Goal: Transaction & Acquisition: Book appointment/travel/reservation

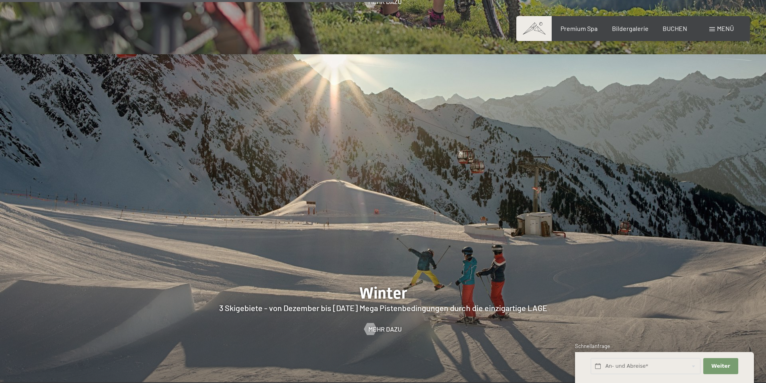
scroll to position [2413, 0]
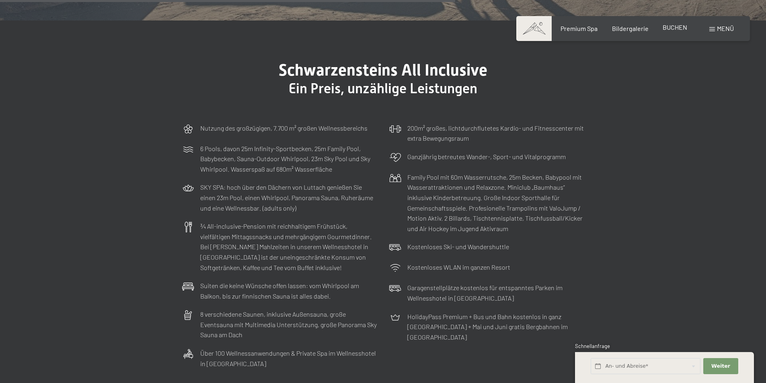
click at [677, 25] on span "BUCHEN" at bounding box center [675, 27] width 25 height 8
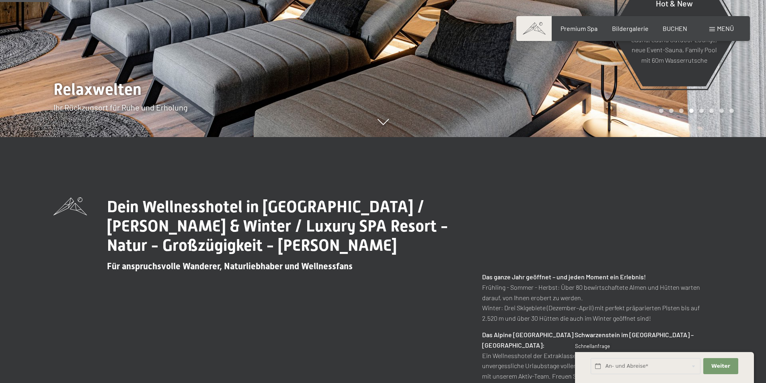
scroll to position [0, 0]
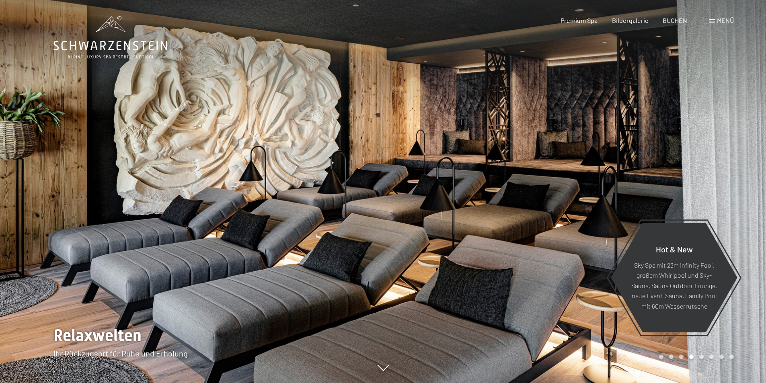
click at [108, 39] on icon at bounding box center [110, 37] width 114 height 43
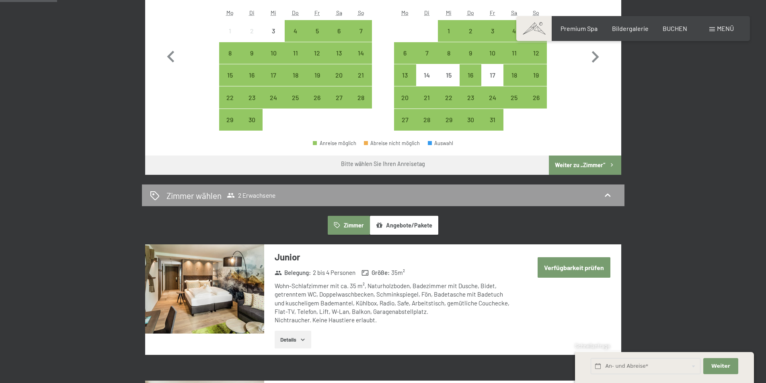
scroll to position [201, 0]
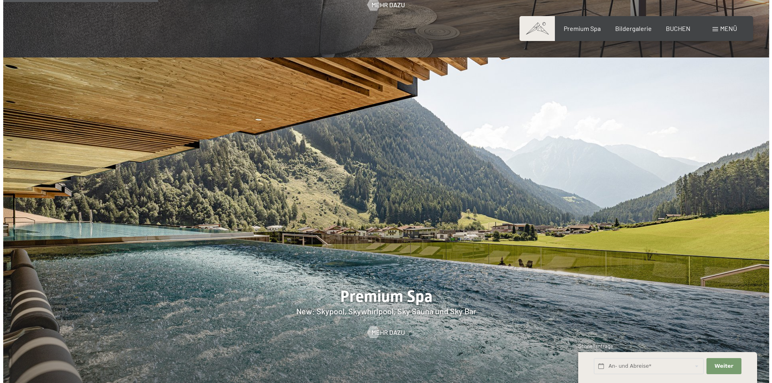
scroll to position [885, 0]
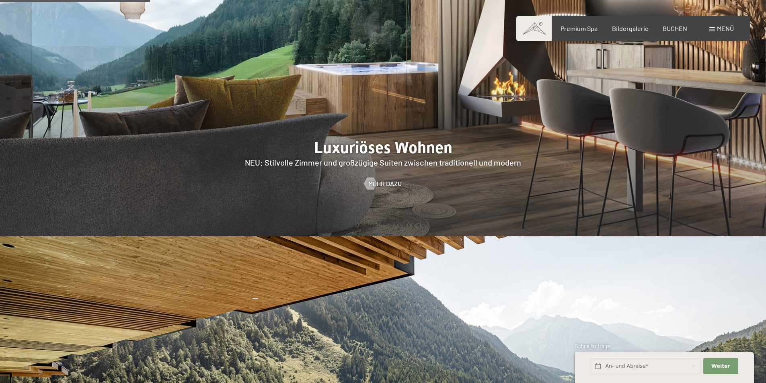
click at [720, 27] on span "Menü" at bounding box center [725, 29] width 17 height 8
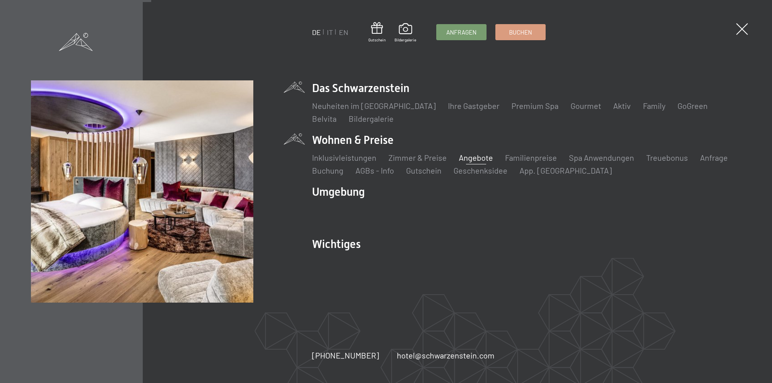
click at [467, 155] on link "Angebote" at bounding box center [476, 158] width 34 height 10
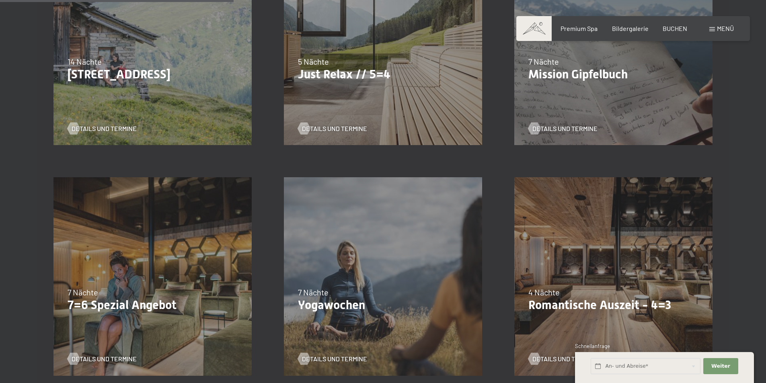
scroll to position [483, 0]
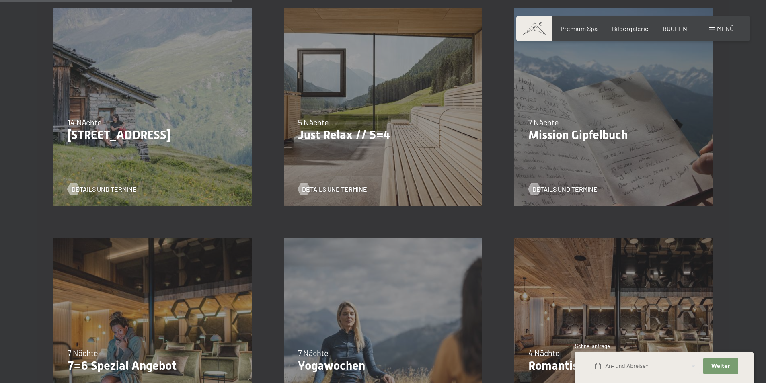
click at [330, 183] on div "Details und Termine" at bounding box center [380, 183] width 164 height 21
click at [328, 187] on span "Details und Termine" at bounding box center [342, 189] width 65 height 9
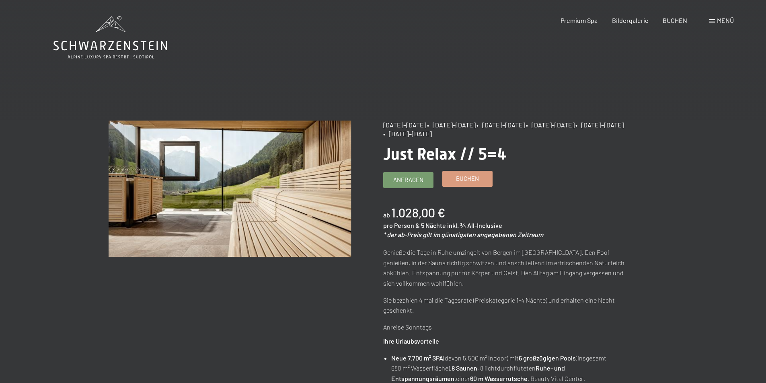
click at [489, 178] on link "Buchen" at bounding box center [467, 178] width 49 height 15
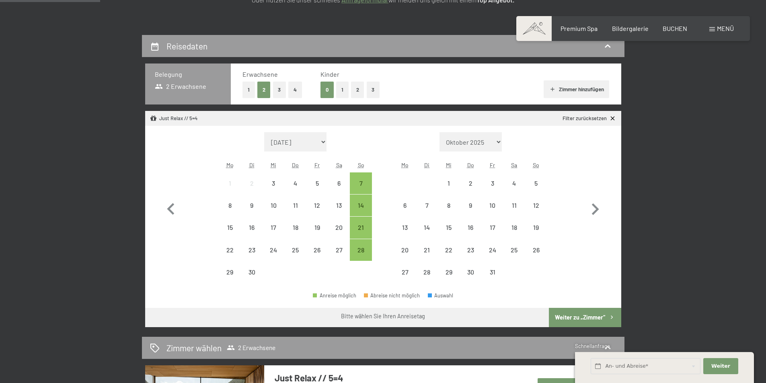
scroll to position [161, 0]
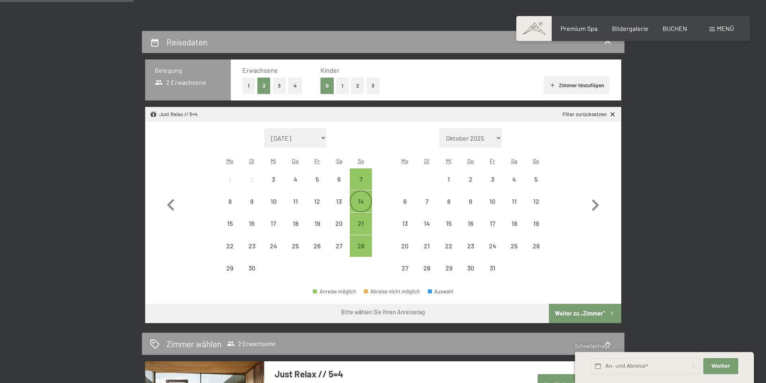
click at [360, 201] on div "14" at bounding box center [361, 208] width 20 height 20
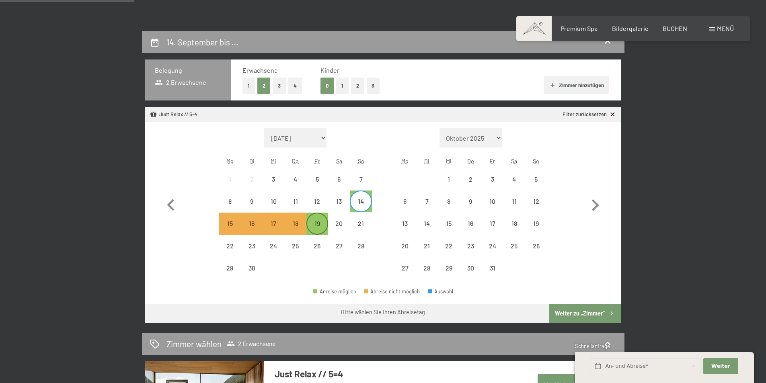
click at [320, 222] on div "19" at bounding box center [317, 230] width 20 height 20
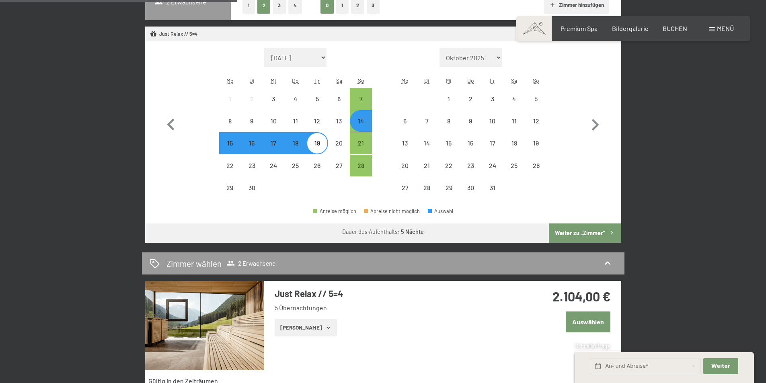
scroll to position [362, 0]
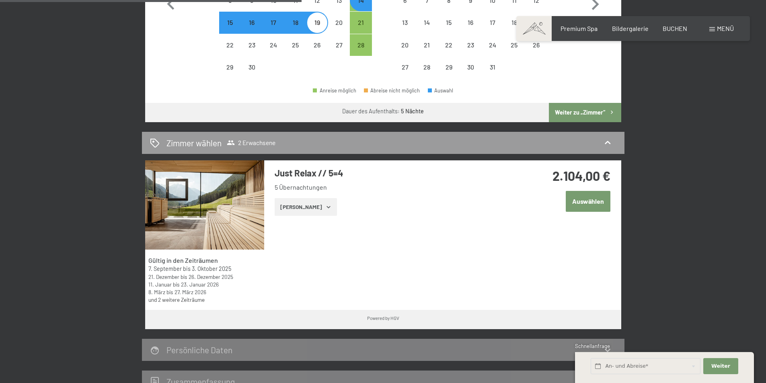
click at [585, 110] on button "Weiter zu „Zimmer“" at bounding box center [585, 112] width 72 height 19
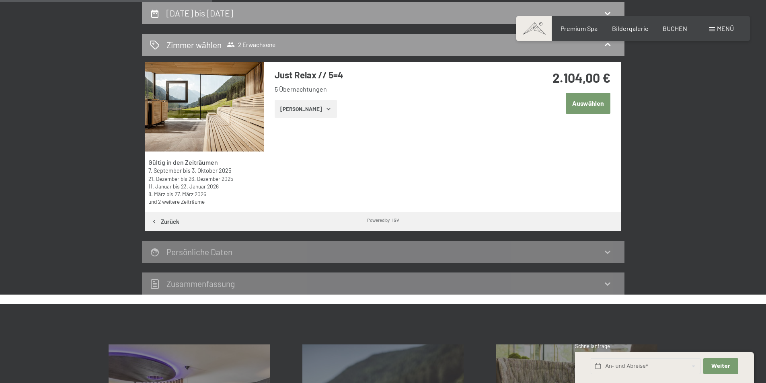
scroll to position [152, 0]
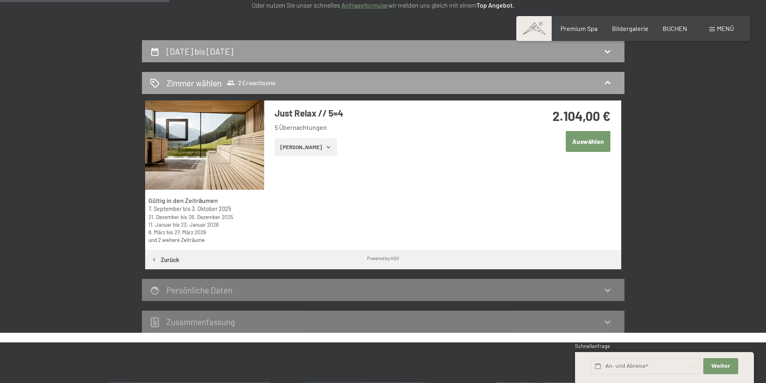
click at [197, 81] on h2 "Zimmer wählen" at bounding box center [193, 83] width 55 height 12
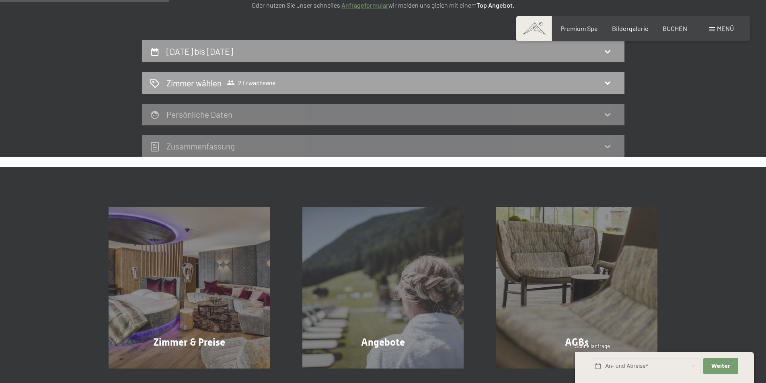
click at [197, 81] on h2 "Zimmer wählen" at bounding box center [193, 83] width 55 height 12
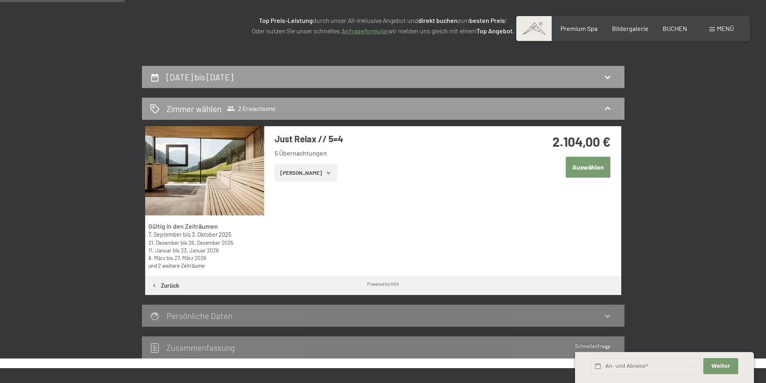
scroll to position [111, 0]
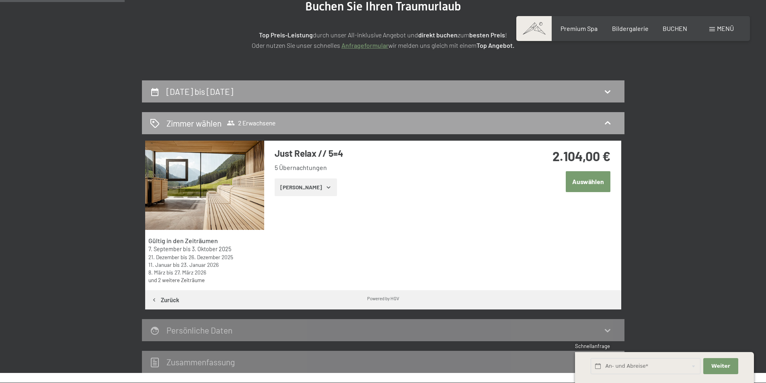
click at [200, 124] on h2 "Zimmer wählen" at bounding box center [193, 123] width 55 height 12
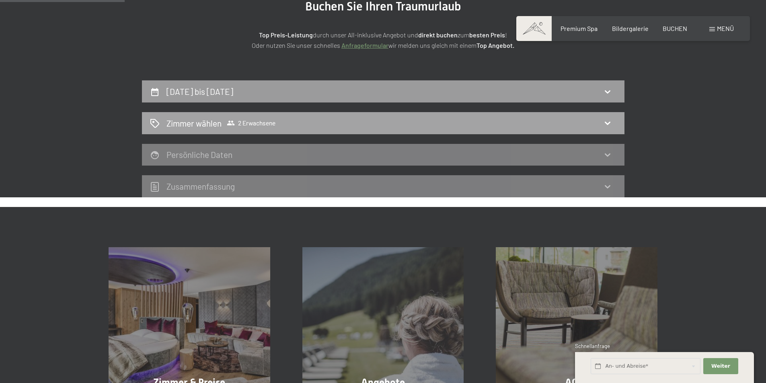
click at [200, 124] on h2 "Zimmer wählen" at bounding box center [193, 123] width 55 height 12
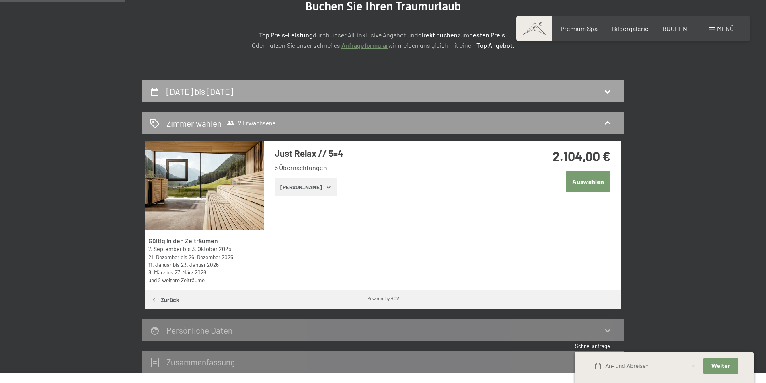
click at [388, 86] on div "[DATE] bis [DATE]" at bounding box center [383, 92] width 466 height 12
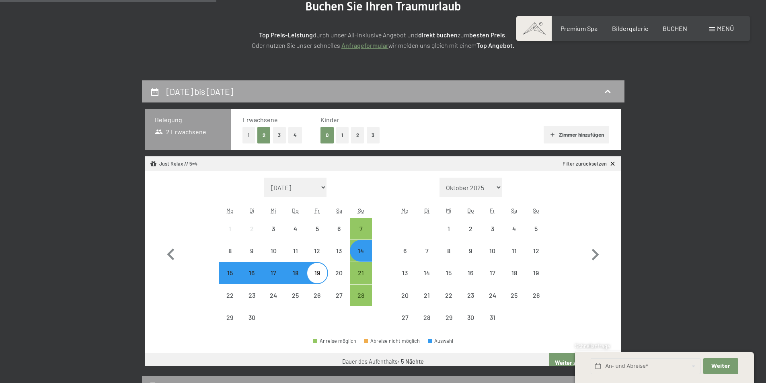
scroll to position [192, 0]
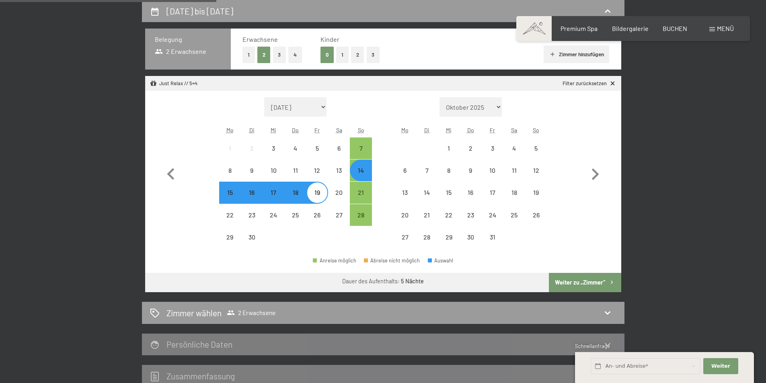
click at [589, 278] on button "Weiter zu „Zimmer“" at bounding box center [585, 282] width 72 height 19
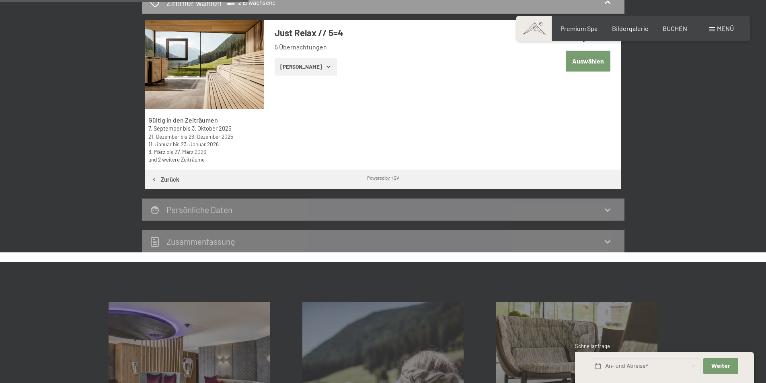
scroll to position [152, 0]
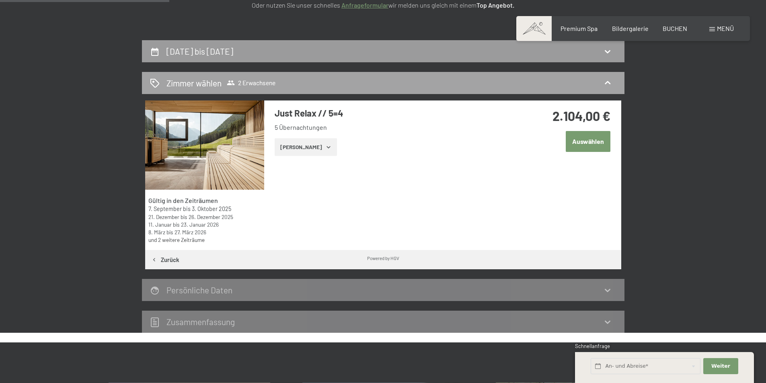
click at [180, 86] on h2 "Zimmer wählen" at bounding box center [193, 83] width 55 height 12
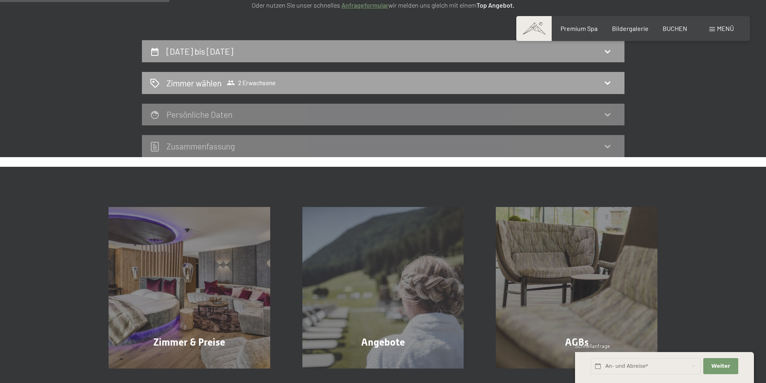
click at [181, 85] on h2 "Zimmer wählen" at bounding box center [193, 83] width 55 height 12
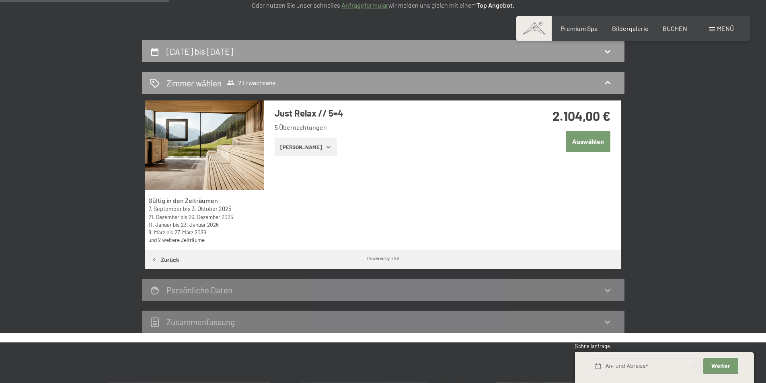
click at [294, 150] on button "[PERSON_NAME]" at bounding box center [306, 147] width 62 height 18
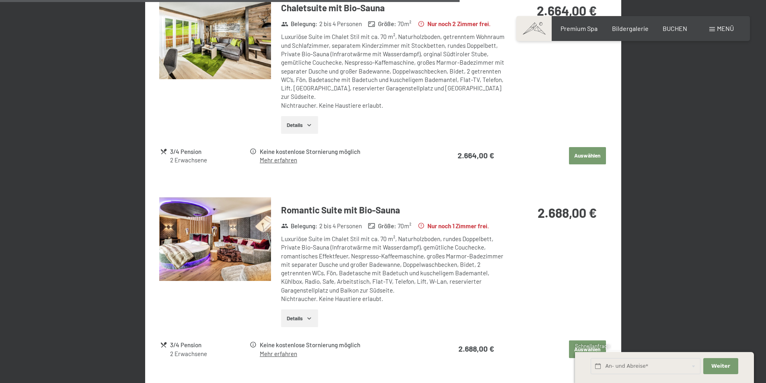
scroll to position [1358, 0]
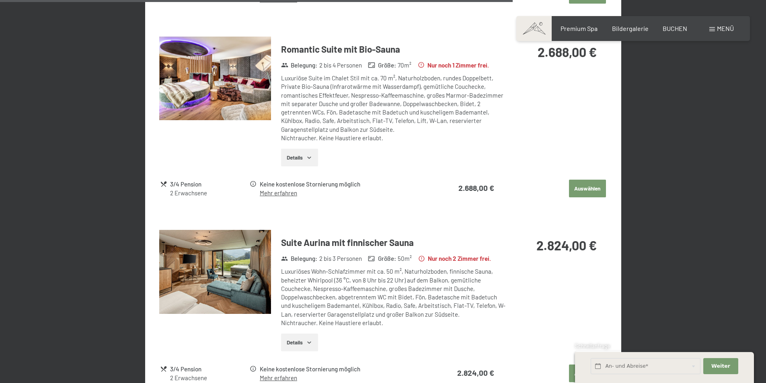
click at [239, 246] on img at bounding box center [215, 272] width 112 height 84
click at [0, 0] on button "button" at bounding box center [0, 0] width 0 height 0
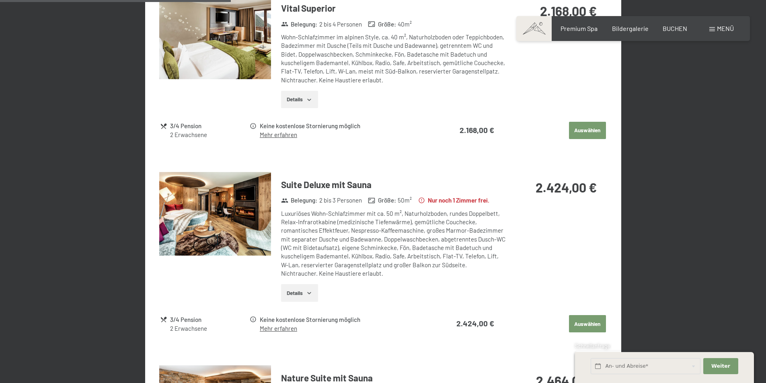
scroll to position [634, 0]
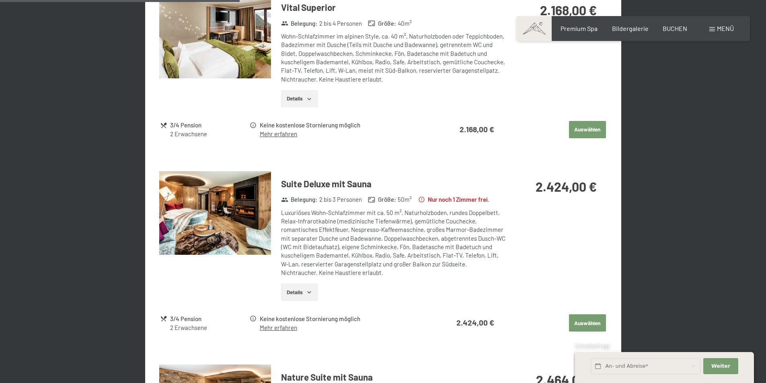
click at [229, 232] on img at bounding box center [215, 213] width 112 height 84
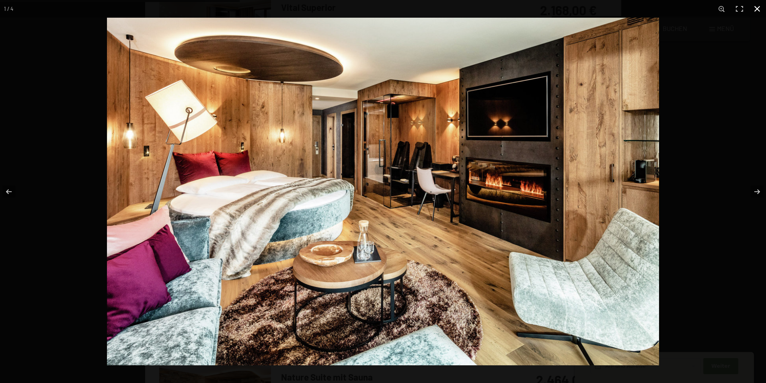
click at [755, 7] on button "button" at bounding box center [757, 9] width 18 height 18
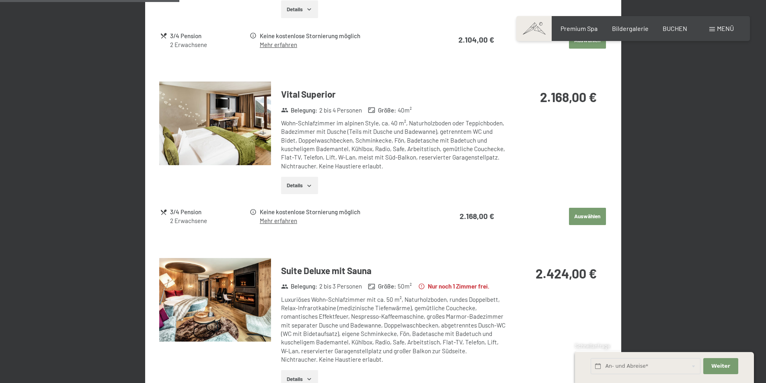
scroll to position [473, 0]
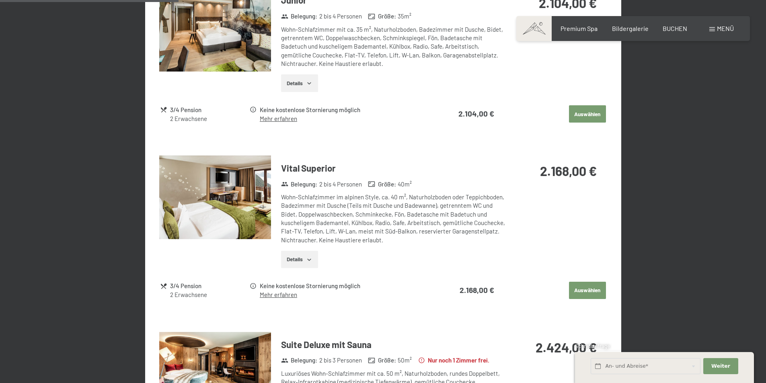
click at [246, 194] on img at bounding box center [215, 198] width 112 height 84
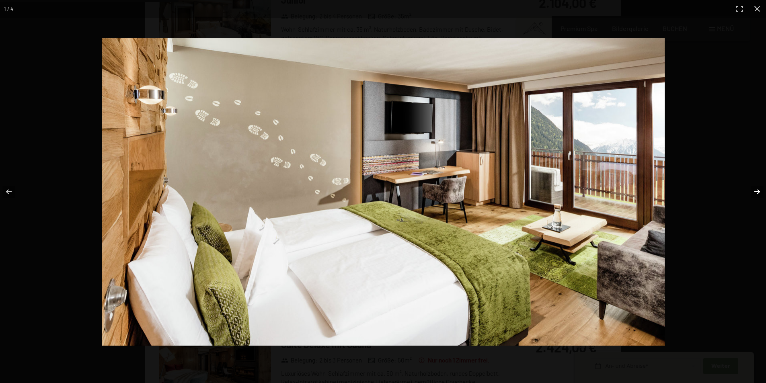
click at [756, 190] on button "button" at bounding box center [752, 192] width 28 height 40
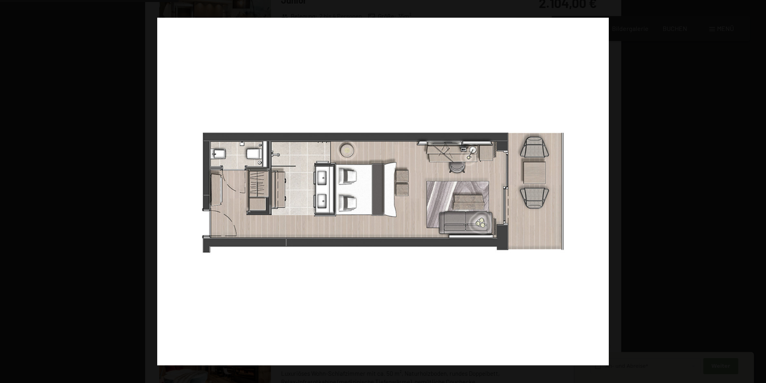
click at [756, 190] on button "button" at bounding box center [752, 192] width 28 height 40
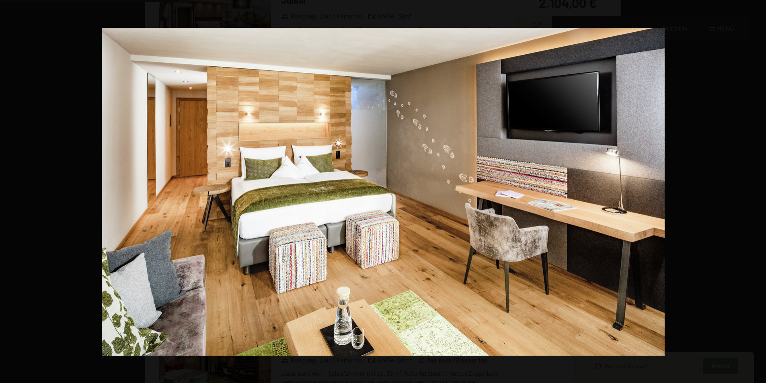
click at [756, 190] on button "button" at bounding box center [752, 192] width 28 height 40
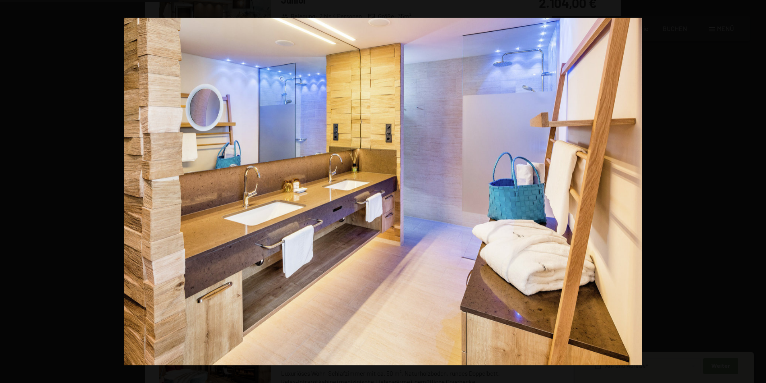
click at [756, 190] on button "button" at bounding box center [752, 192] width 28 height 40
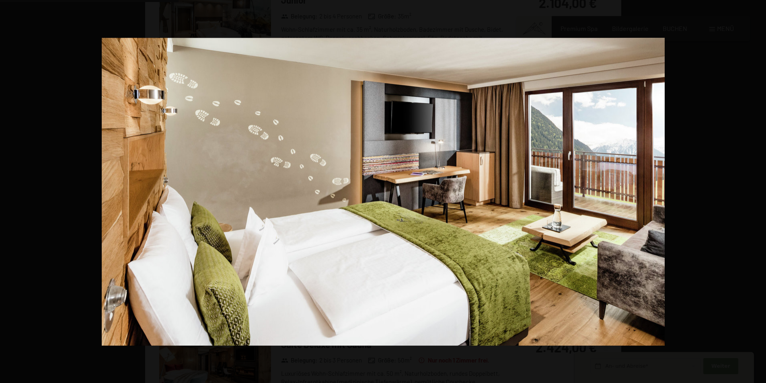
click at [756, 190] on button "button" at bounding box center [752, 192] width 28 height 40
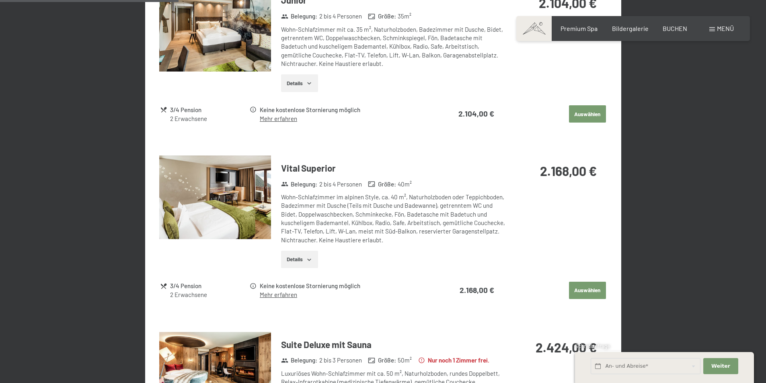
click at [0, 0] on button "button" at bounding box center [0, 0] width 0 height 0
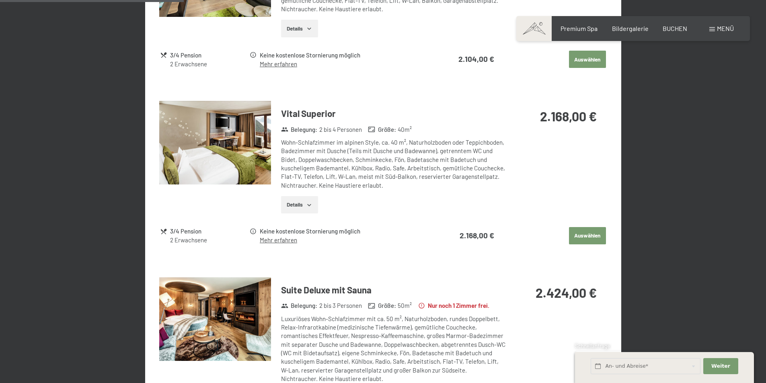
scroll to position [594, 0]
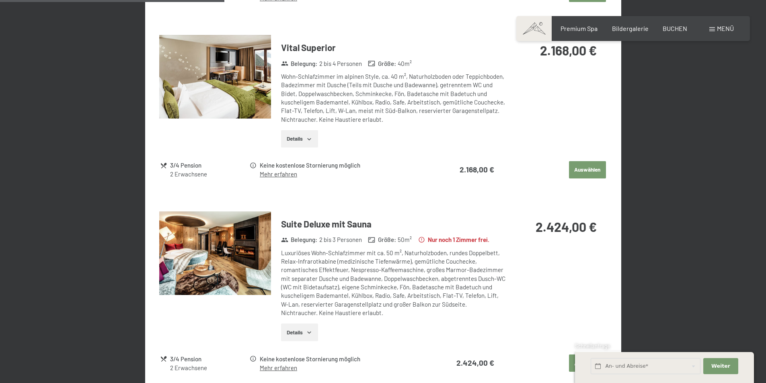
click at [238, 230] on img at bounding box center [215, 254] width 112 height 84
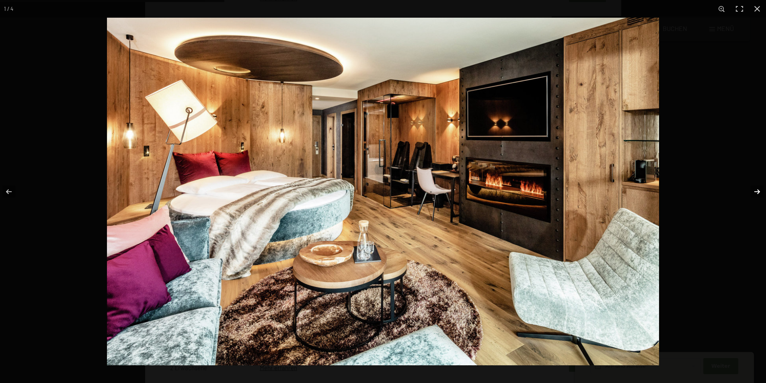
click at [761, 190] on button "button" at bounding box center [752, 192] width 28 height 40
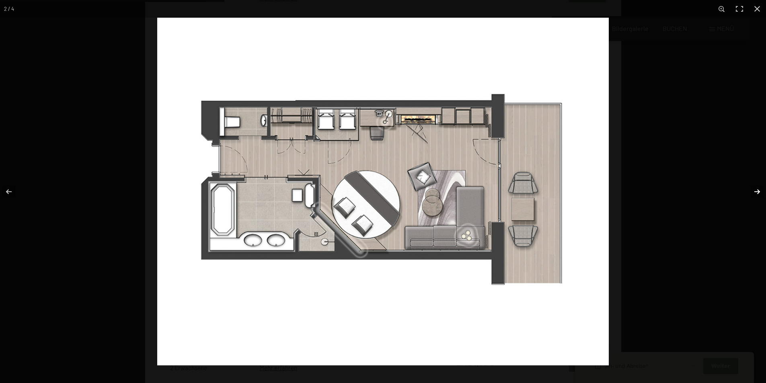
click at [761, 190] on button "button" at bounding box center [752, 192] width 28 height 40
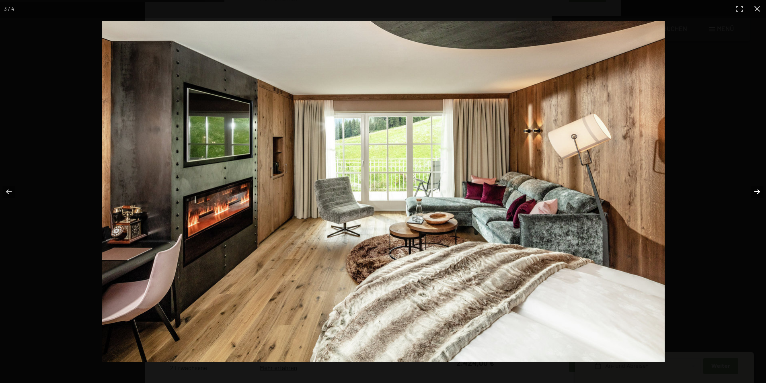
click at [761, 190] on button "button" at bounding box center [752, 192] width 28 height 40
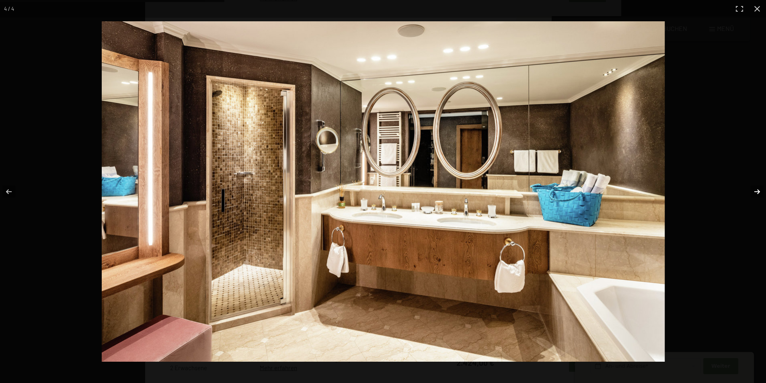
click at [761, 190] on button "button" at bounding box center [752, 192] width 28 height 40
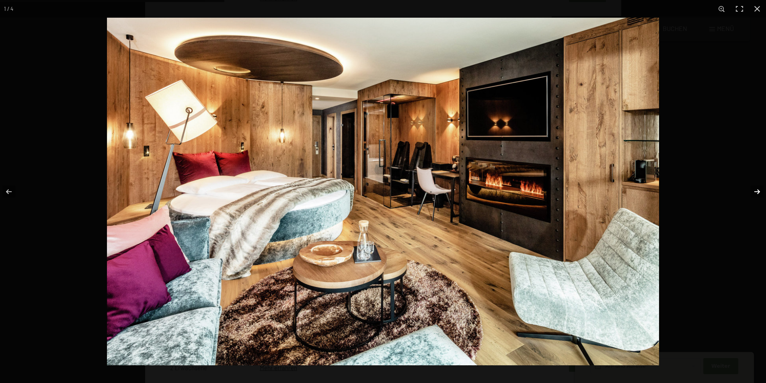
click at [761, 190] on button "button" at bounding box center [752, 192] width 28 height 40
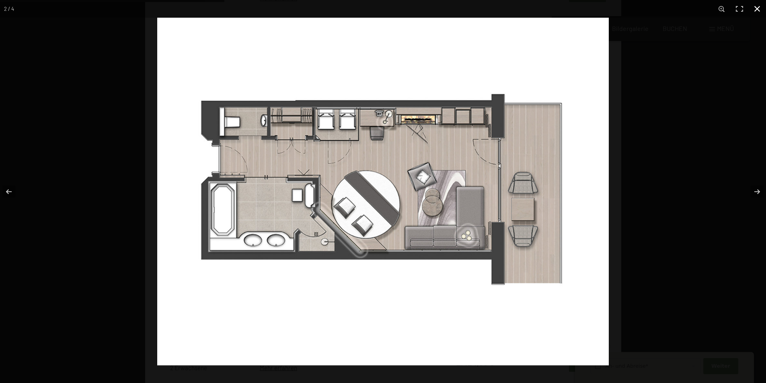
click at [756, 6] on button "button" at bounding box center [757, 9] width 18 height 18
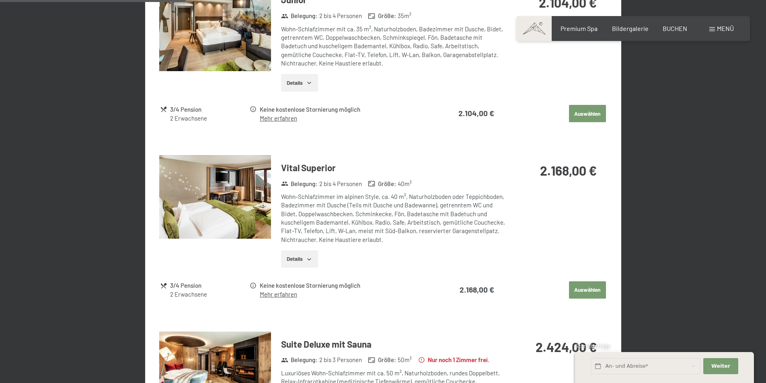
scroll to position [473, 0]
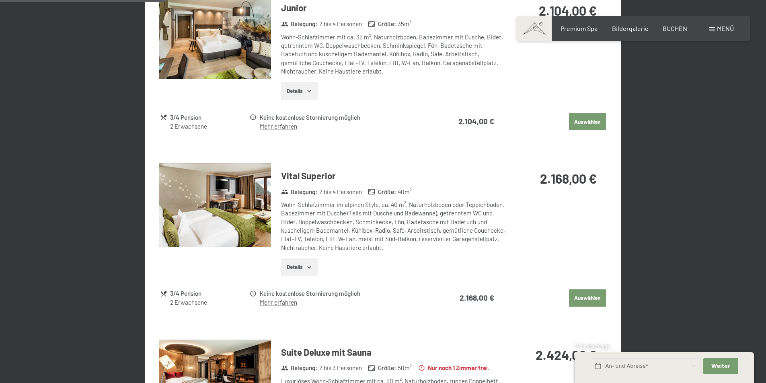
scroll to position [479, 0]
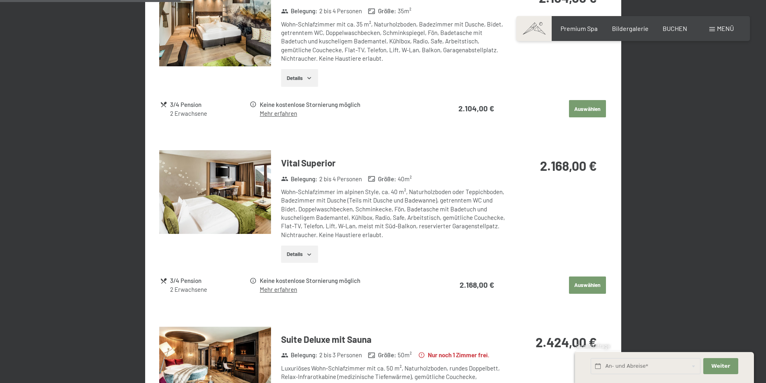
click at [597, 286] on button "Auswählen" at bounding box center [587, 286] width 37 height 18
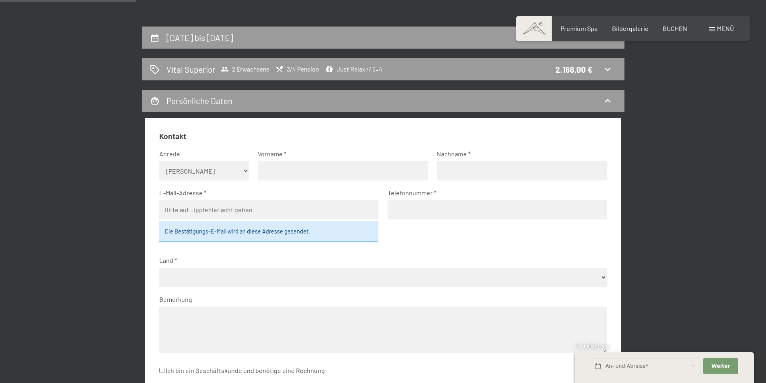
scroll to position [152, 0]
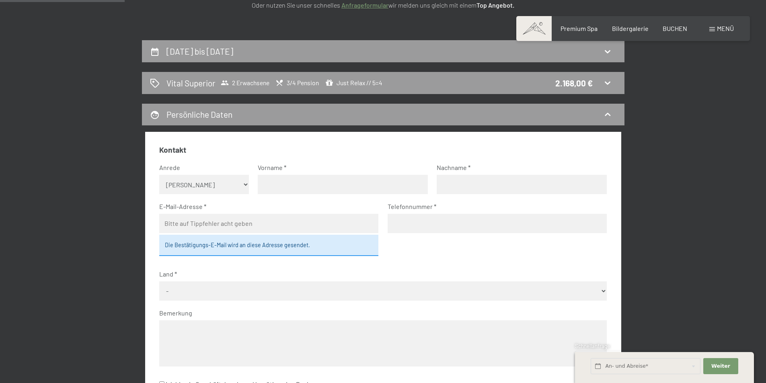
click at [218, 186] on select "Keine Angabe Frau [PERSON_NAME]" at bounding box center [204, 184] width 90 height 19
select select "f"
click at [159, 175] on select "Keine Angabe Frau [PERSON_NAME]" at bounding box center [204, 184] width 90 height 19
drag, startPoint x: 279, startPoint y: 193, endPoint x: 281, endPoint y: 186, distance: 7.8
click at [279, 191] on input "text" at bounding box center [343, 184] width 170 height 19
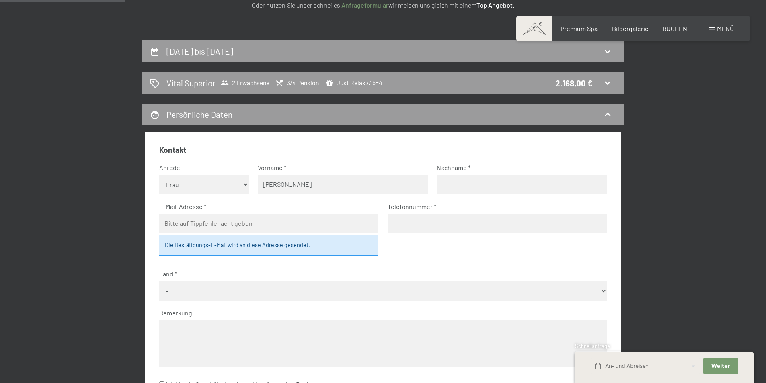
type input "[PERSON_NAME]"
type input "Prantl"
type input "[EMAIL_ADDRESS][DOMAIN_NAME]"
click at [447, 222] on input "tel" at bounding box center [497, 223] width 219 height 19
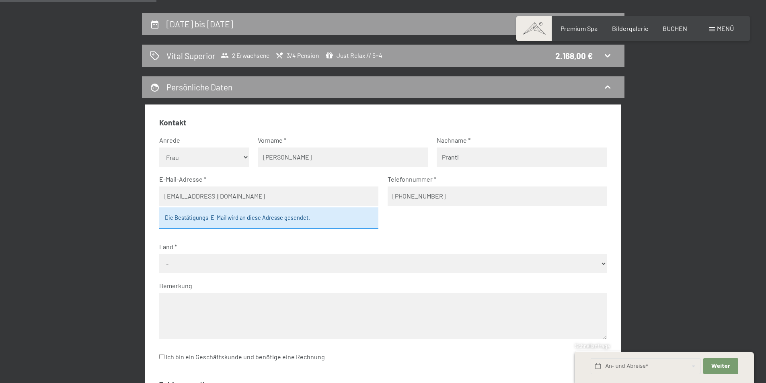
scroll to position [192, 0]
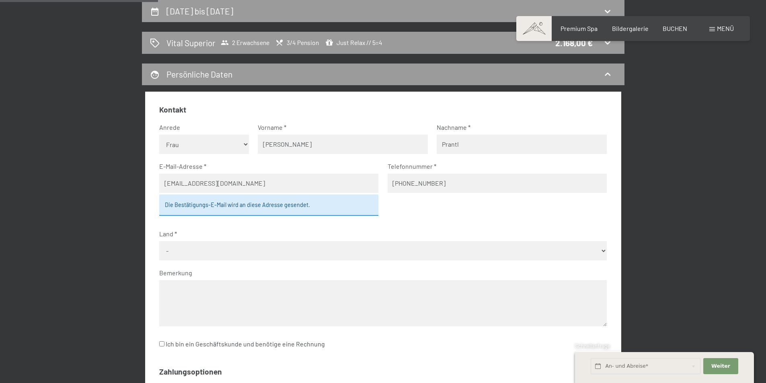
type input "[PHONE_NUMBER]"
click at [226, 253] on select "- [GEOGRAPHIC_DATA] [GEOGRAPHIC_DATA] [GEOGRAPHIC_DATA] [GEOGRAPHIC_DATA] [GEOG…" at bounding box center [383, 250] width 448 height 19
select select "AUT"
click at [159, 241] on select "- [GEOGRAPHIC_DATA] [GEOGRAPHIC_DATA] [GEOGRAPHIC_DATA] [GEOGRAPHIC_DATA] [GEOG…" at bounding box center [383, 250] width 448 height 19
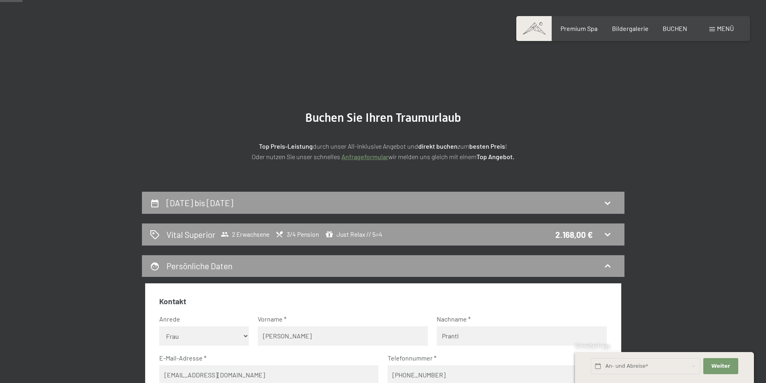
scroll to position [121, 0]
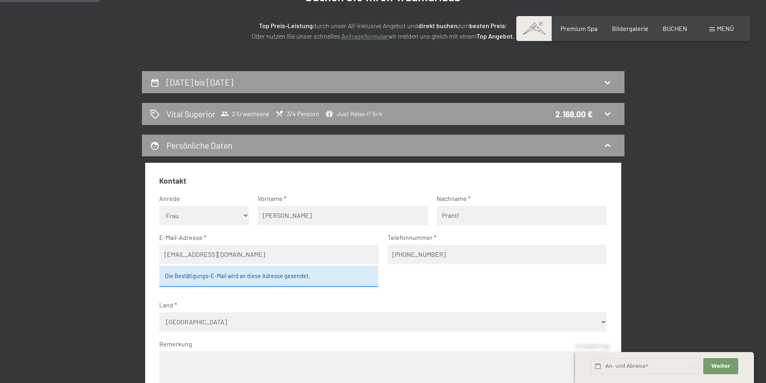
click at [442, 285] on fieldset "Kontakt Anrede [PERSON_NAME] Frau Herr Vorname [PERSON_NAME] Nachname [PERSON_N…" at bounding box center [383, 303] width 448 height 255
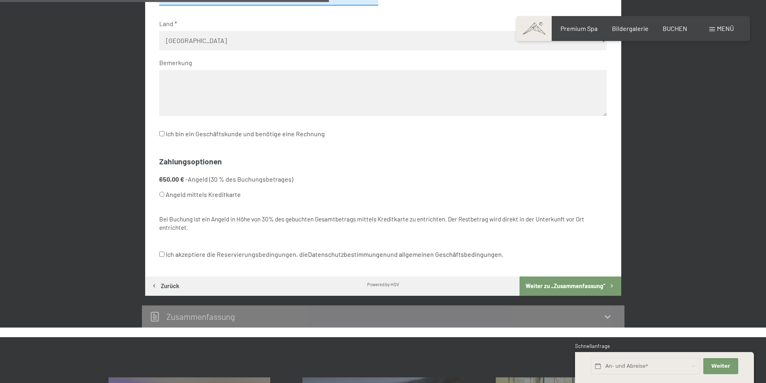
scroll to position [362, 0]
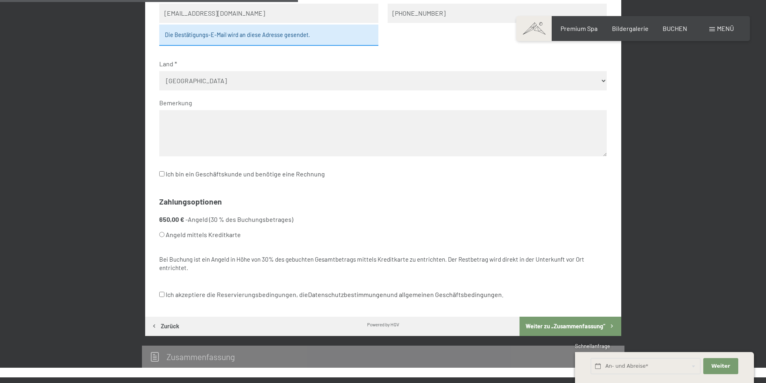
click at [162, 233] on input "Angeld mittels Kreditkarte" at bounding box center [161, 234] width 5 height 5
radio input "true"
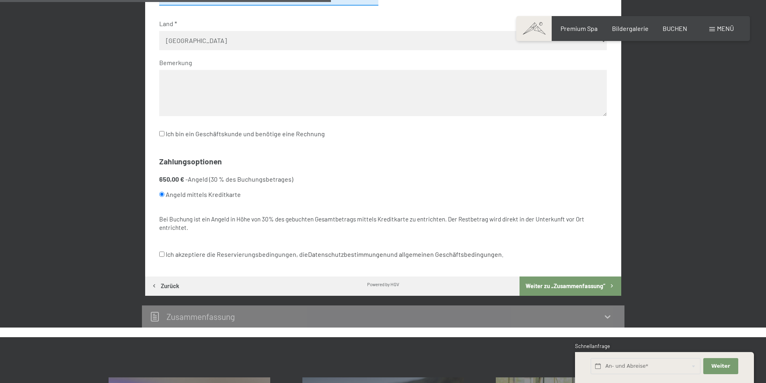
click at [177, 255] on label "Ich akzeptiere die Reservierungsbedingungen, die Datenschutzbestimmungen und al…" at bounding box center [331, 254] width 344 height 15
click at [164, 255] on input "Ich akzeptiere die Reservierungsbedingungen, die Datenschutzbestimmungen und al…" at bounding box center [161, 254] width 5 height 5
checkbox input "true"
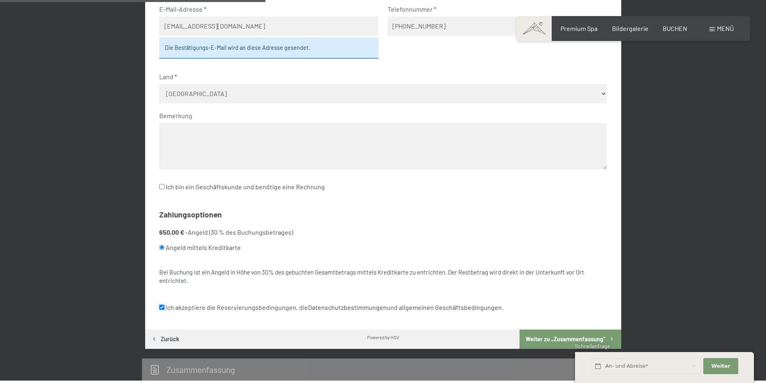
scroll to position [362, 0]
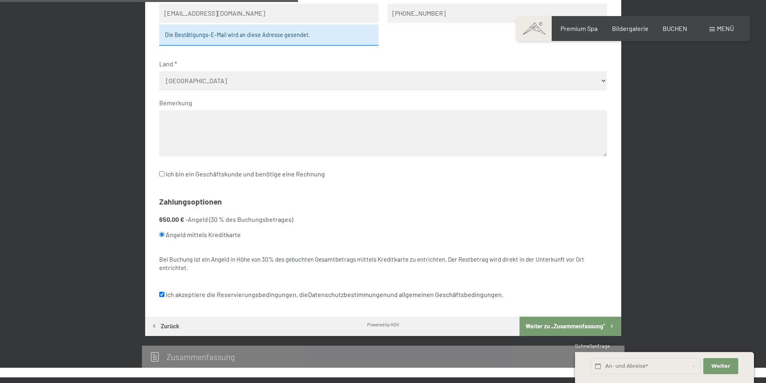
click at [586, 326] on button "Weiter zu „Zusammen­fassung“" at bounding box center [570, 326] width 101 height 19
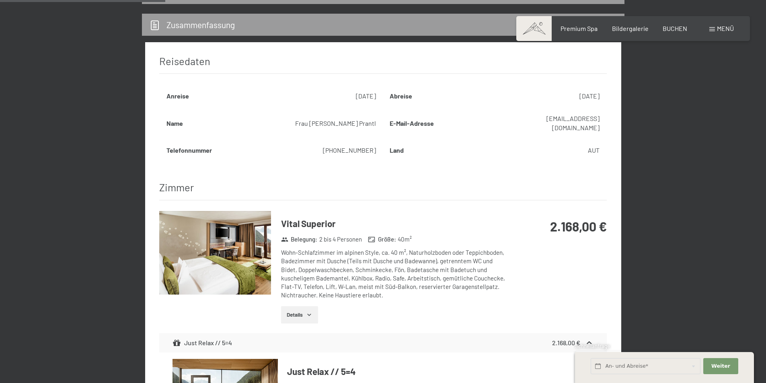
scroll to position [272, 0]
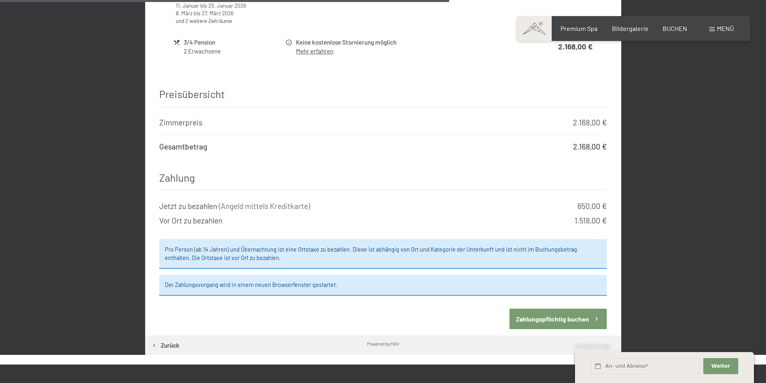
scroll to position [755, 0]
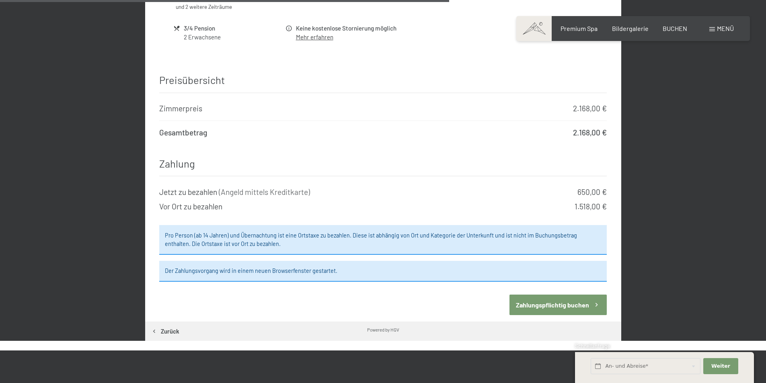
click at [576, 295] on button "Zahlungspflichtig buchen" at bounding box center [557, 305] width 97 height 21
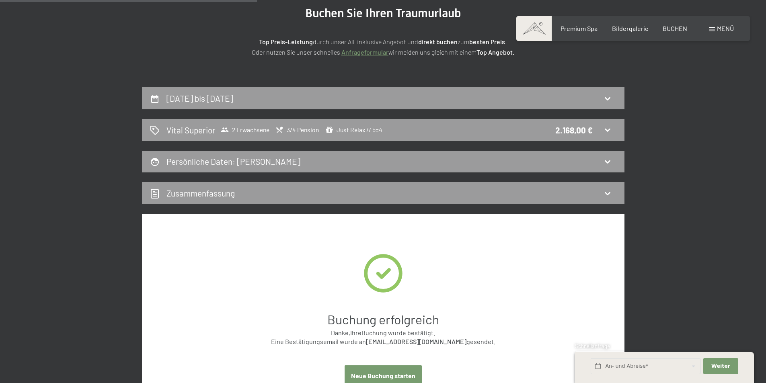
scroll to position [40, 0]
